Goal: Share content: Share content

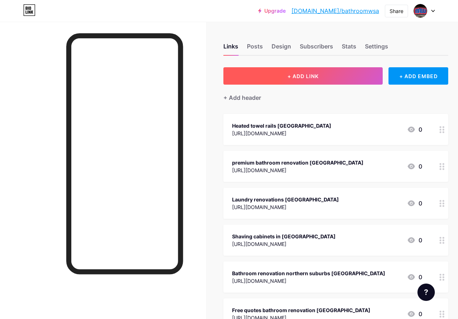
click at [319, 75] on span "+ ADD LINK" at bounding box center [302, 76] width 31 height 6
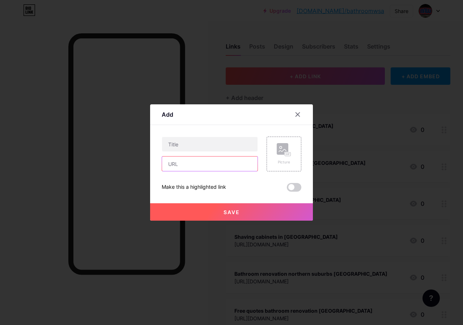
click at [197, 160] on input "text" at bounding box center [210, 163] width 96 height 14
paste input "[URL][DOMAIN_NAME]"
type input "[URL][DOMAIN_NAME]"
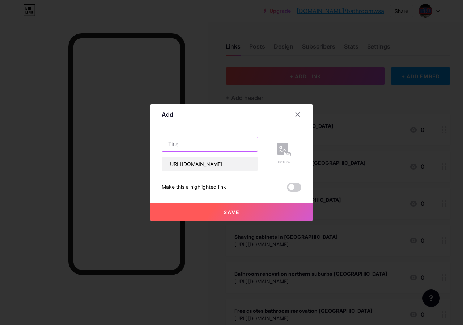
click at [189, 142] on input "text" at bounding box center [210, 144] width 96 height 14
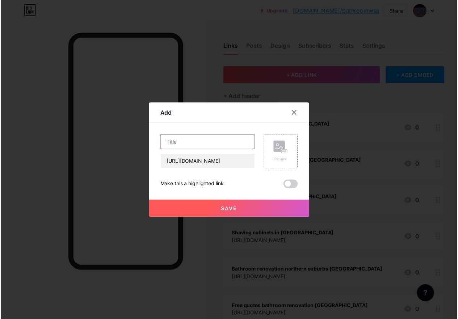
scroll to position [0, 0]
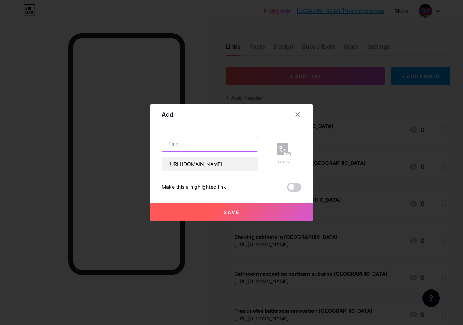
paste input "Tapware products [GEOGRAPHIC_DATA]"
type input "Tapware products [GEOGRAPHIC_DATA]"
click at [249, 211] on button "Save" at bounding box center [231, 211] width 163 height 17
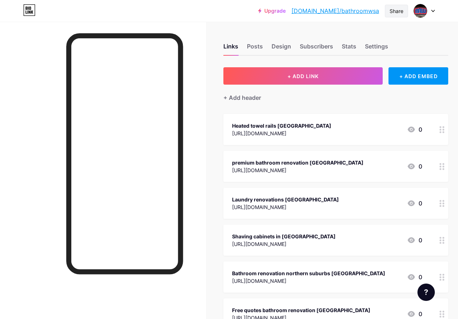
click at [395, 15] on div "Share" at bounding box center [396, 11] width 23 height 13
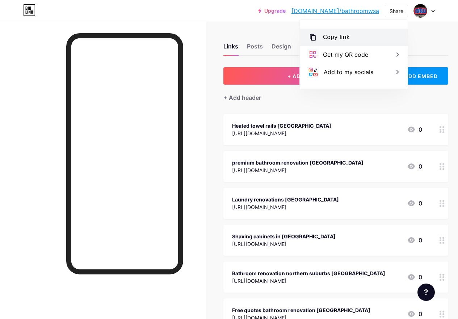
click at [339, 36] on div "Copy link" at bounding box center [336, 37] width 27 height 9
